Goal: Book appointment/travel/reservation

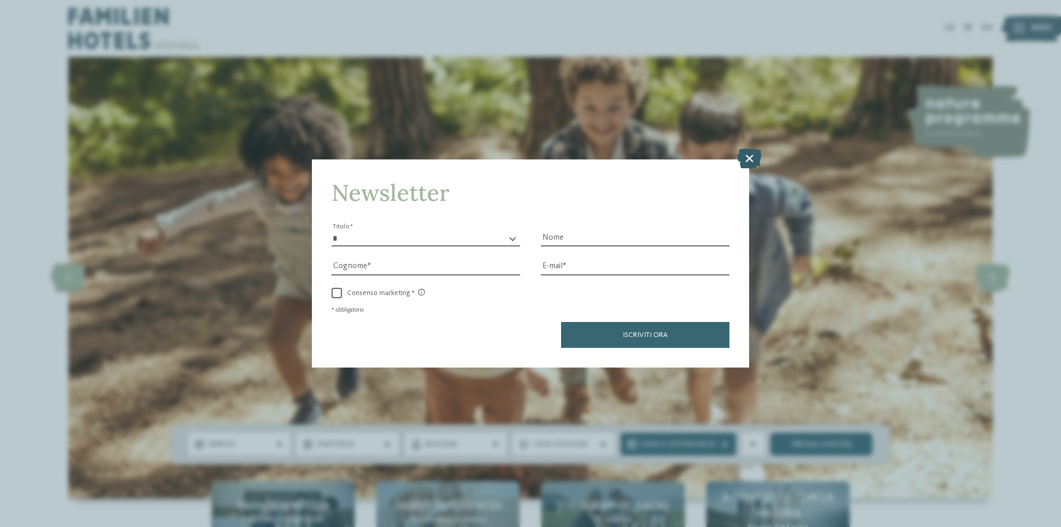
click at [746, 160] on icon at bounding box center [749, 159] width 24 height 20
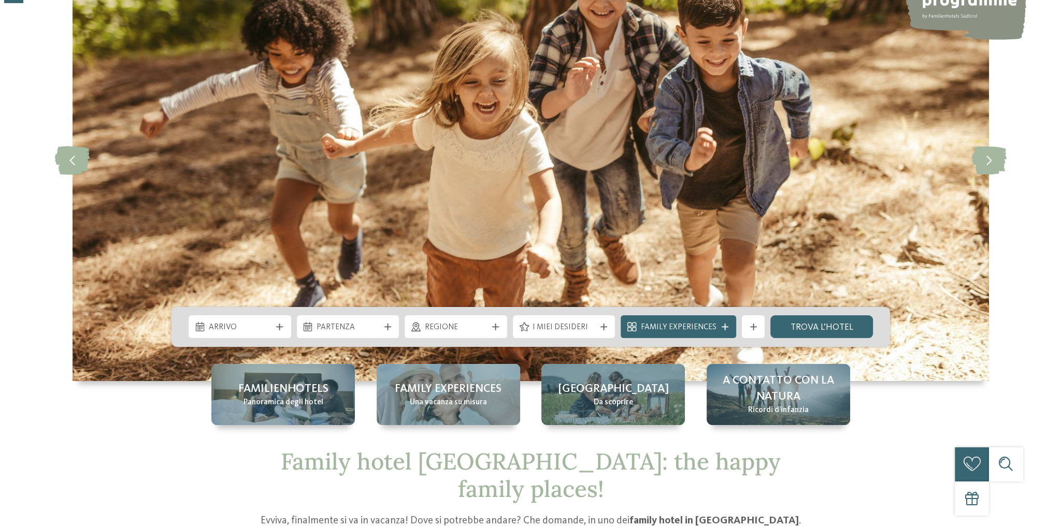
scroll to position [172, 0]
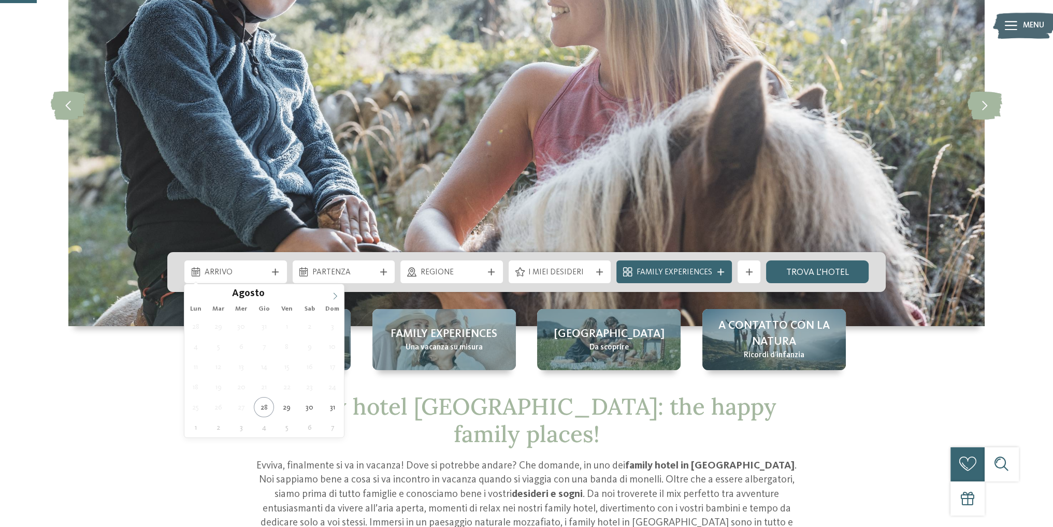
click at [337, 296] on icon at bounding box center [334, 296] width 7 height 7
type div "02.09.2025"
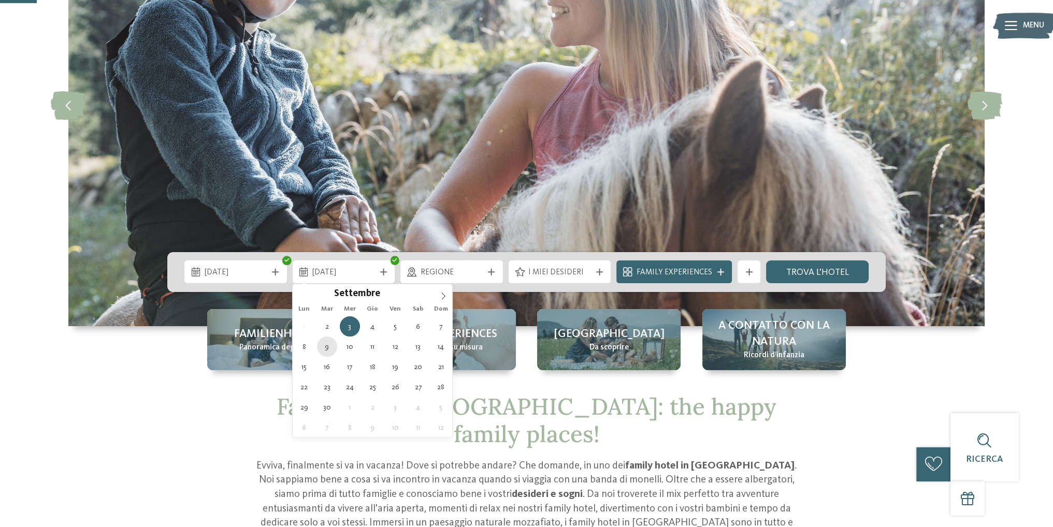
type div "09.09.2025"
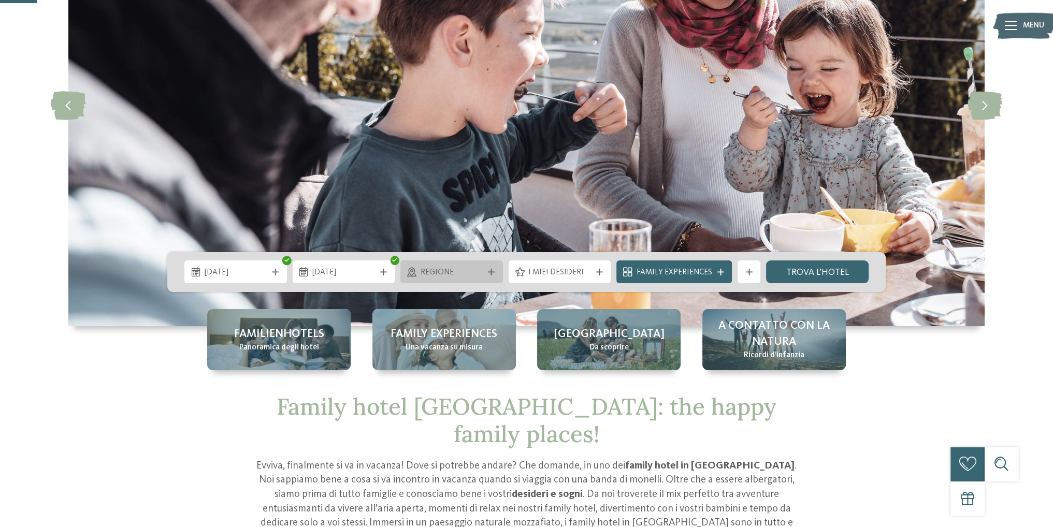
click at [482, 274] on span "Regione" at bounding box center [452, 272] width 63 height 11
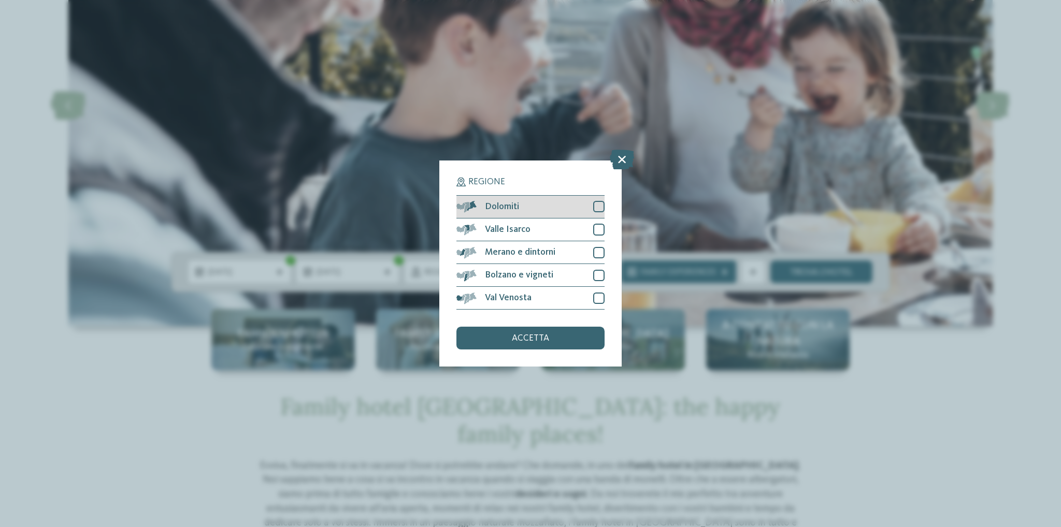
click at [603, 206] on div at bounding box center [598, 206] width 11 height 11
click at [599, 228] on div at bounding box center [598, 229] width 11 height 11
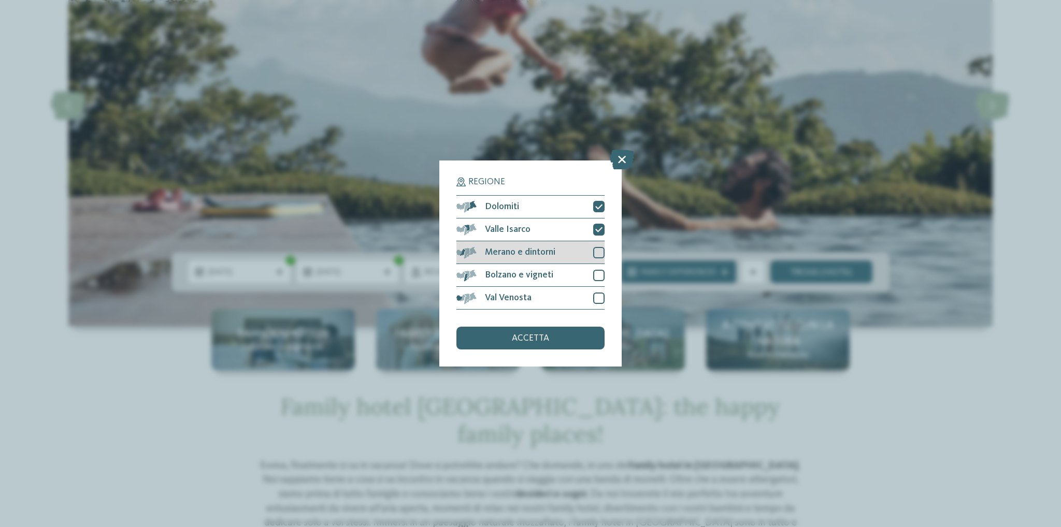
click at [598, 257] on div at bounding box center [598, 252] width 11 height 11
click at [598, 273] on div at bounding box center [598, 275] width 11 height 11
click at [598, 295] on div at bounding box center [598, 298] width 11 height 11
click at [577, 343] on div "accetta" at bounding box center [530, 338] width 148 height 23
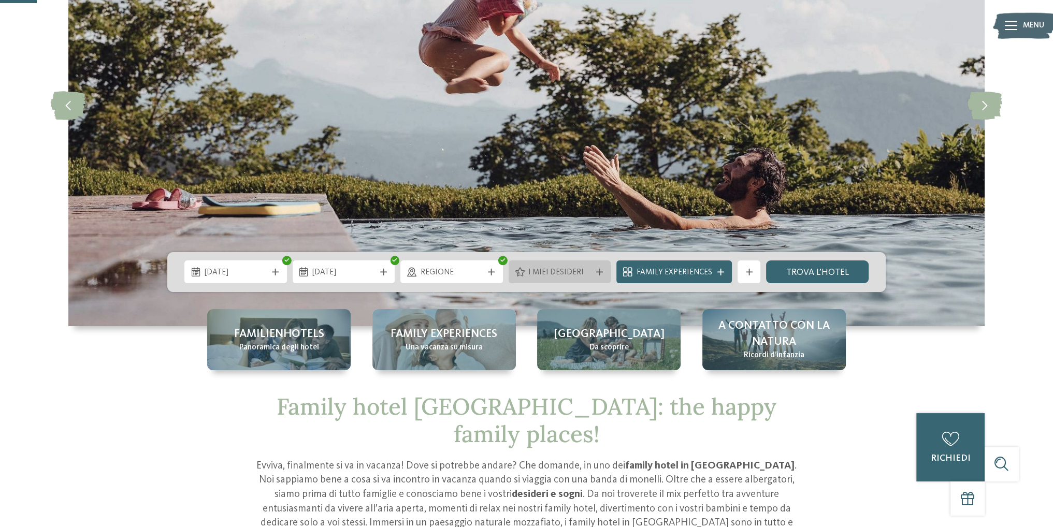
click at [563, 274] on span "I miei desideri" at bounding box center [559, 272] width 63 height 11
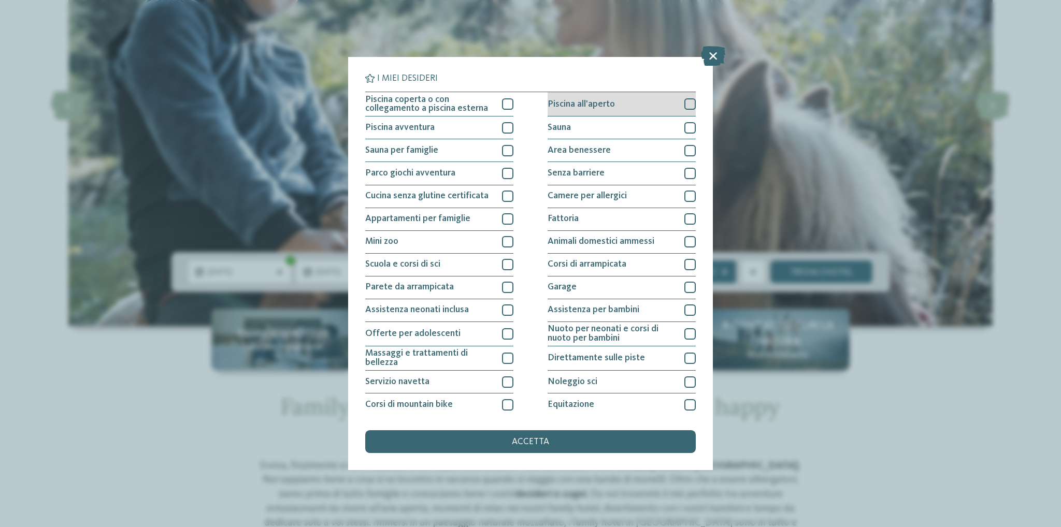
click at [684, 101] on div at bounding box center [689, 103] width 11 height 11
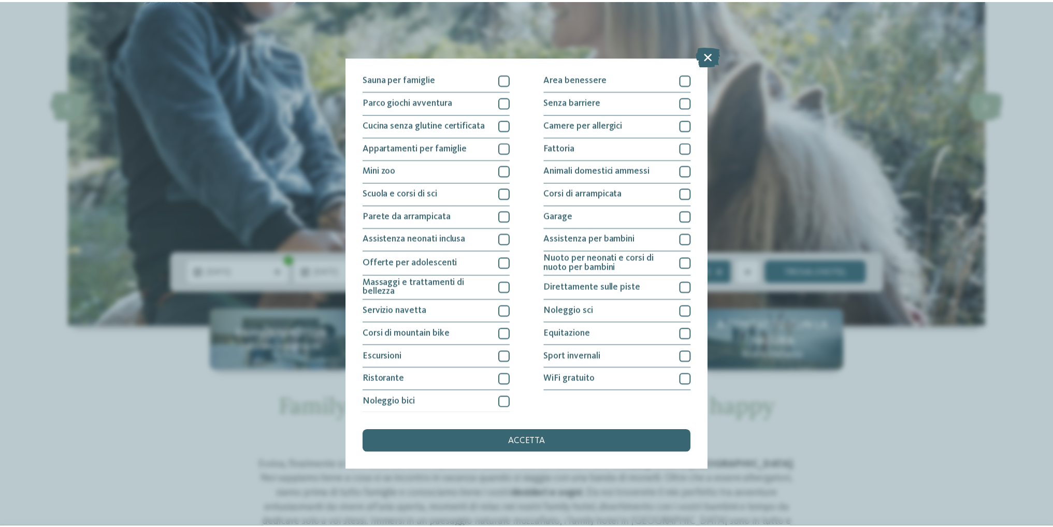
scroll to position [0, 0]
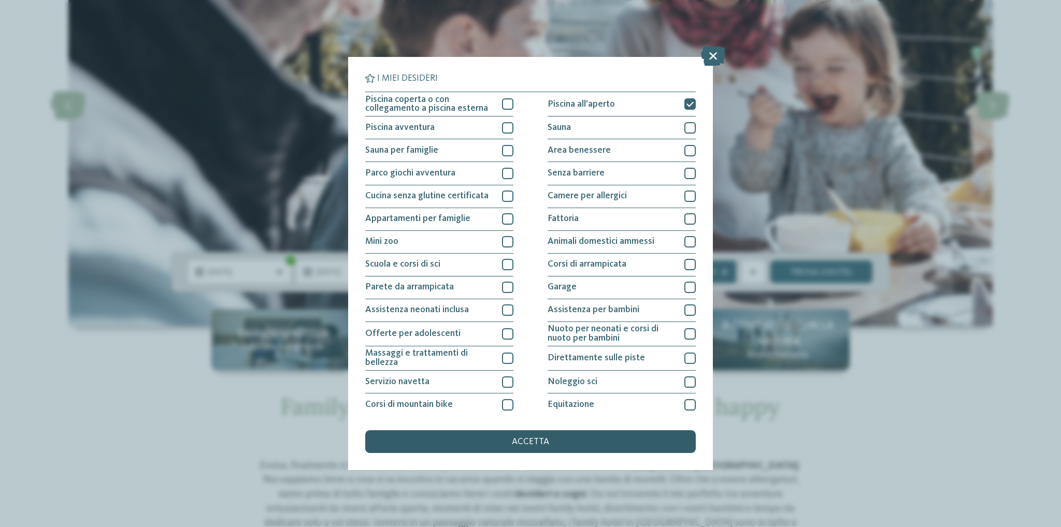
click at [570, 440] on div "accetta" at bounding box center [530, 441] width 330 height 23
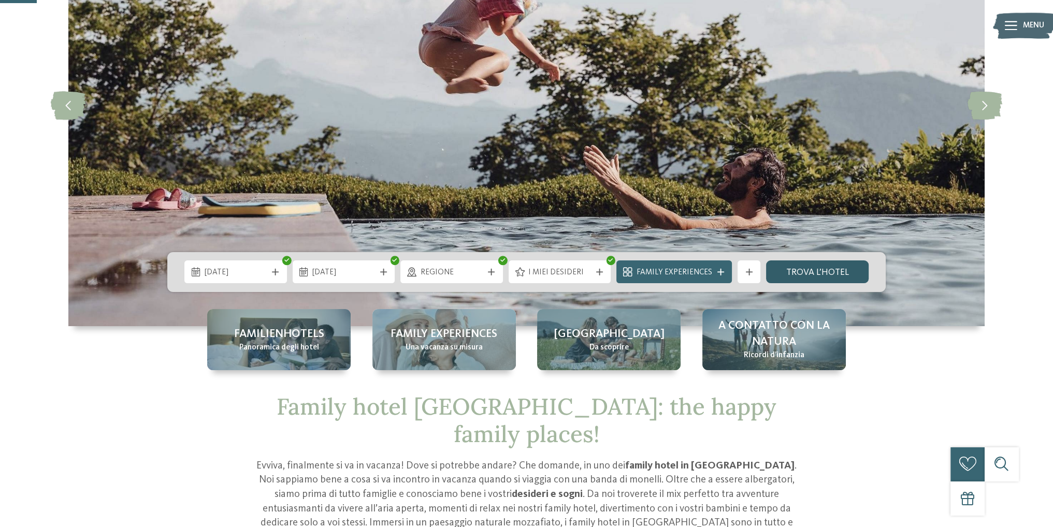
click at [804, 272] on link "trova l’hotel" at bounding box center [817, 271] width 103 height 23
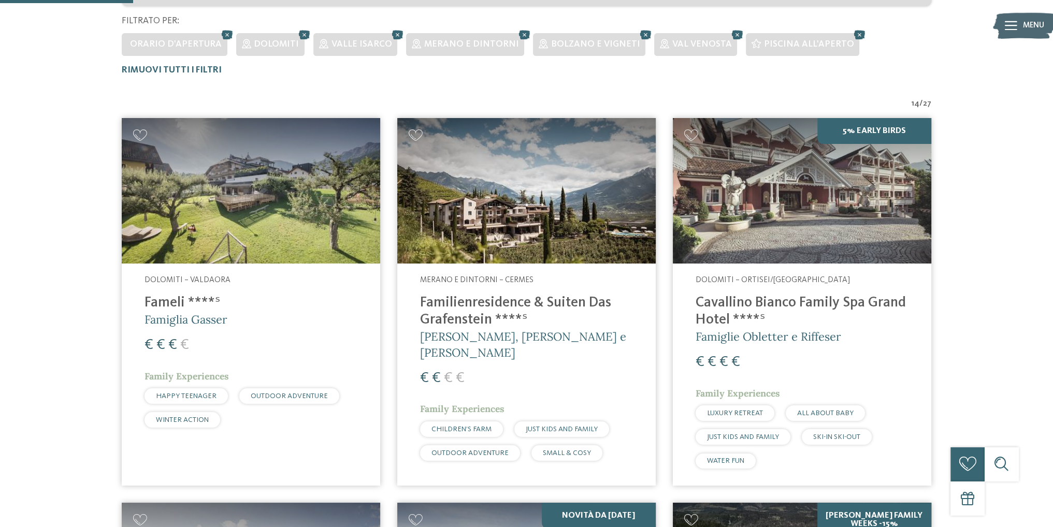
scroll to position [431, 0]
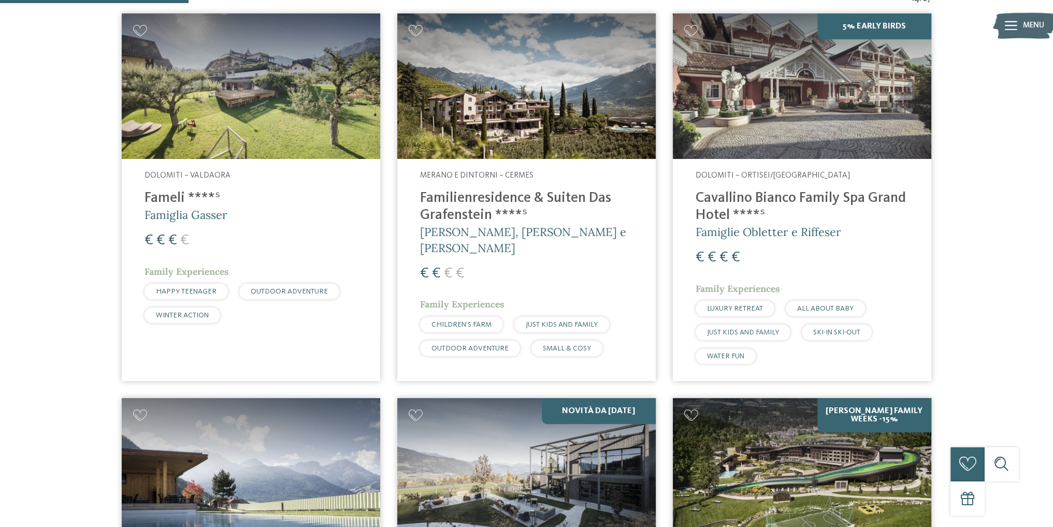
click at [489, 204] on h4 "Familienresidence & Suiten Das Grafenstein ****ˢ" at bounding box center [526, 207] width 213 height 34
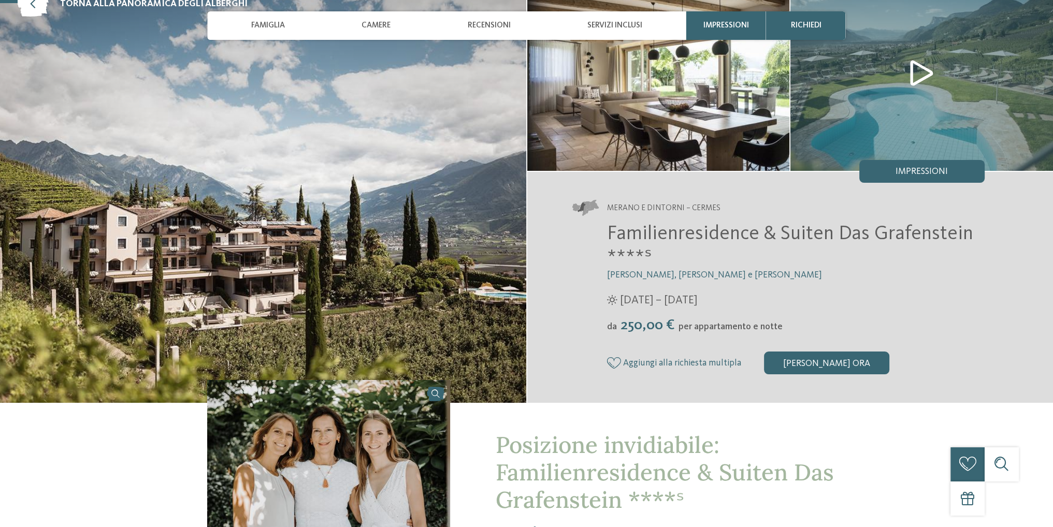
scroll to position [172, 0]
